Goal: Task Accomplishment & Management: Manage account settings

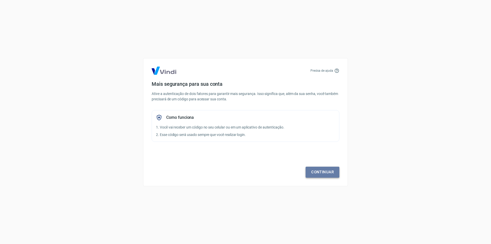
click at [319, 169] on link "Continuar" at bounding box center [323, 172] width 34 height 11
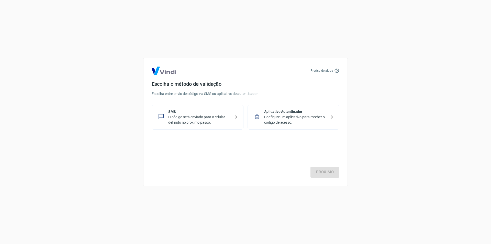
click at [217, 121] on p "O código será enviado para o celular definido no próximo passo." at bounding box center [199, 119] width 63 height 11
click at [325, 175] on link "Próximo" at bounding box center [325, 172] width 29 height 11
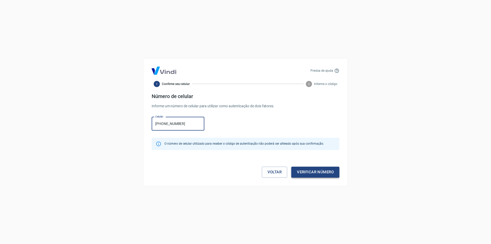
type input "(11) 97056-5218"
click at [304, 175] on button "Verificar número" at bounding box center [316, 172] width 48 height 11
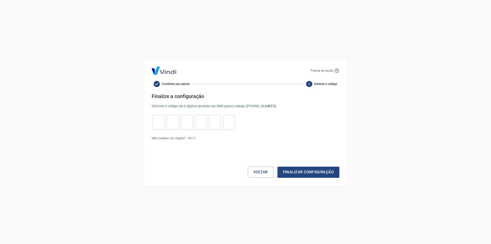
click at [154, 118] on input "tel" at bounding box center [159, 122] width 12 height 11
type input "2"
type input "4"
type input "9"
type input "2"
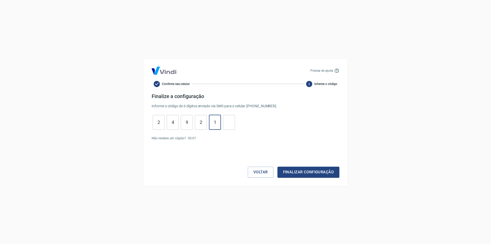
type input "1"
type input "2"
click at [314, 174] on button "Finalizar configuração" at bounding box center [309, 172] width 62 height 11
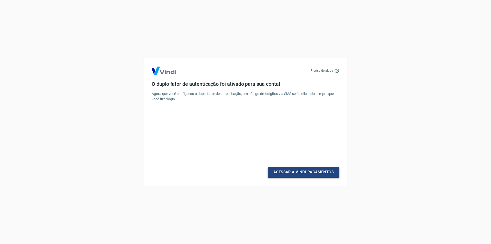
click at [311, 175] on link "Acessar a Vindi Pagamentos" at bounding box center [304, 172] width 72 height 11
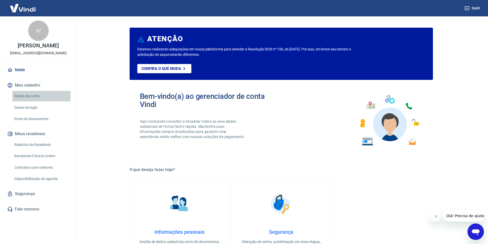
click at [28, 97] on link "Dados da conta" at bounding box center [41, 96] width 58 height 10
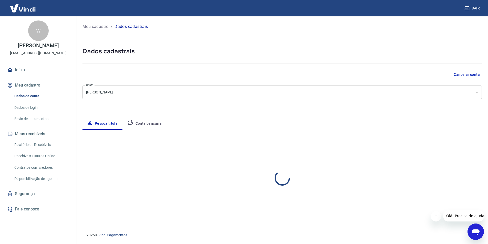
select select "SP"
select select "business"
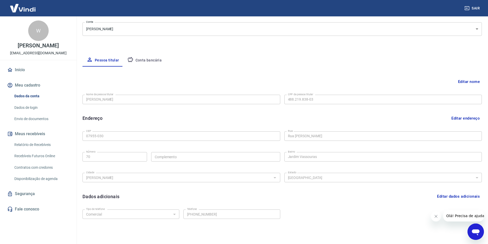
scroll to position [51, 0]
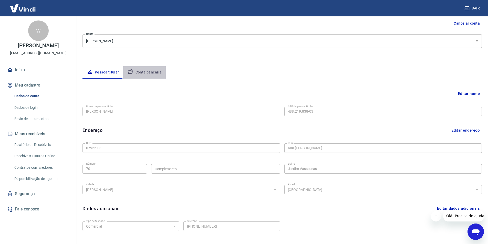
click at [148, 73] on button "Conta bancária" at bounding box center [144, 72] width 43 height 12
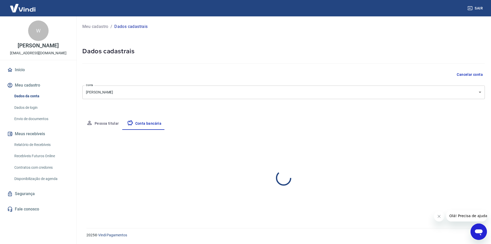
select select "1"
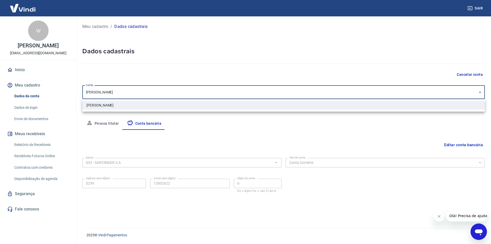
click at [142, 93] on body "Sair W WESLEY CARVALHO SOUZA wescarvalho066@gmail.com Início Meu cadastro Dados…" at bounding box center [245, 122] width 491 height 244
click at [142, 93] on div at bounding box center [245, 122] width 491 height 244
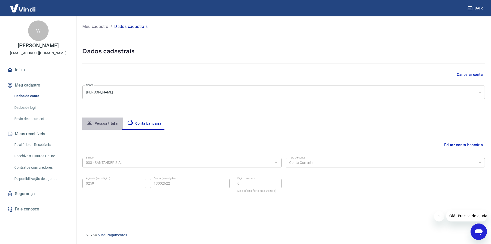
click at [98, 122] on button "Pessoa titular" at bounding box center [102, 123] width 41 height 12
select select "SP"
select select "business"
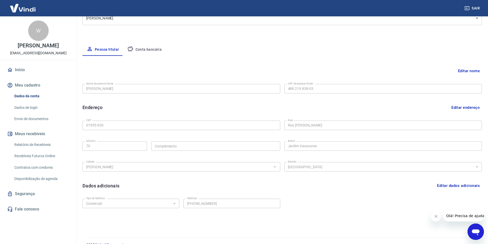
scroll to position [77, 0]
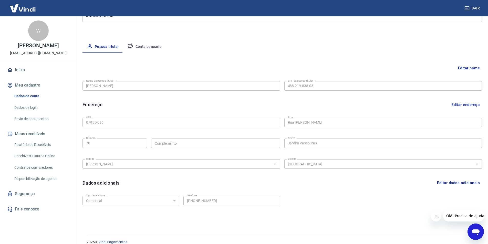
click at [82, 76] on div "Meu cadastro / Dados cadastrais Dados cadastrais Cancelar conta Conta WESLEY CA…" at bounding box center [281, 84] width 411 height 289
click at [468, 66] on button "Editar nome" at bounding box center [469, 68] width 26 height 10
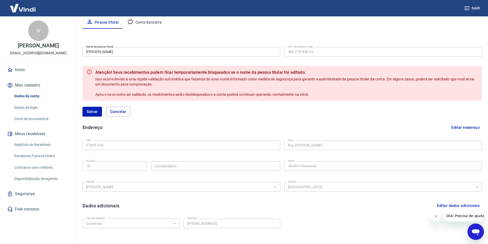
scroll to position [54, 0]
